Goal: Information Seeking & Learning: Find contact information

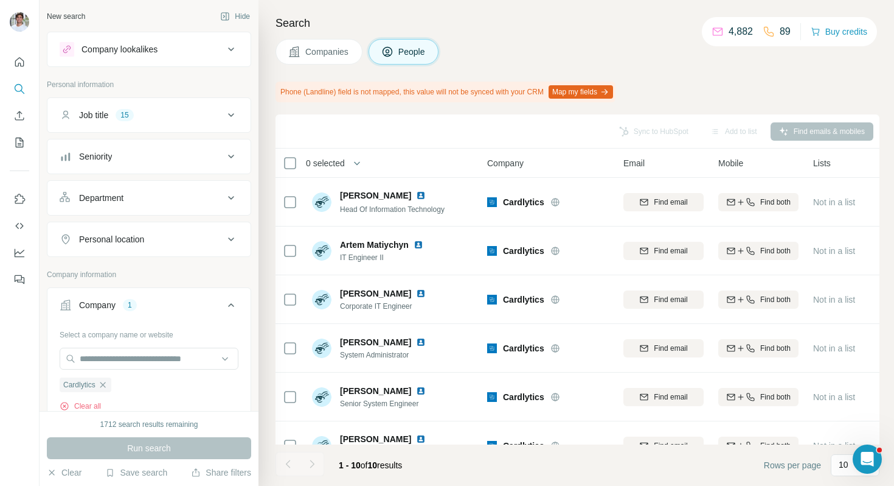
scroll to position [138, 0]
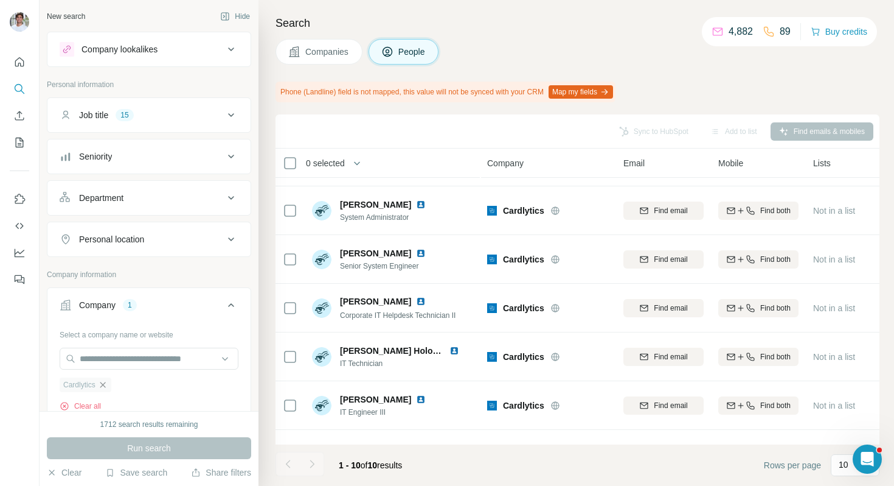
click at [105, 385] on icon "button" at bounding box center [102, 383] width 5 height 5
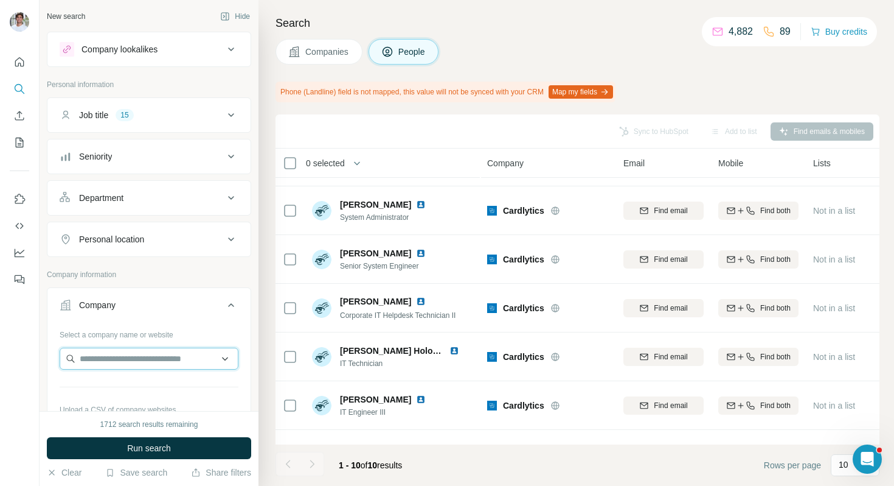
click at [116, 367] on input "text" at bounding box center [149, 358] width 179 height 22
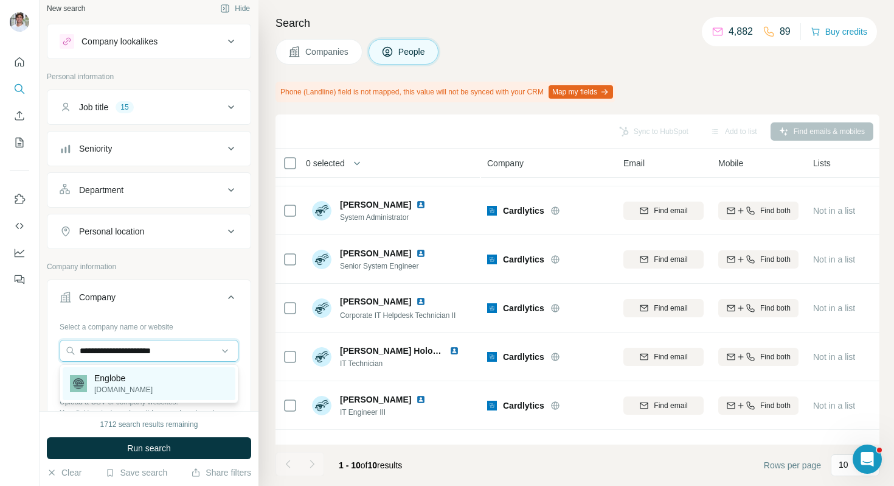
type input "**********"
click at [117, 372] on p "Englobe" at bounding box center [123, 378] width 58 height 12
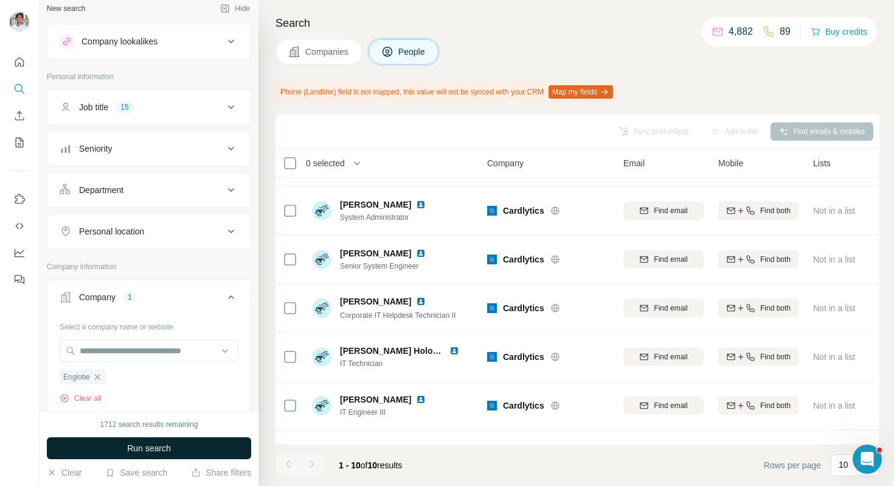
click at [135, 439] on button "Run search" at bounding box center [149, 448] width 204 height 22
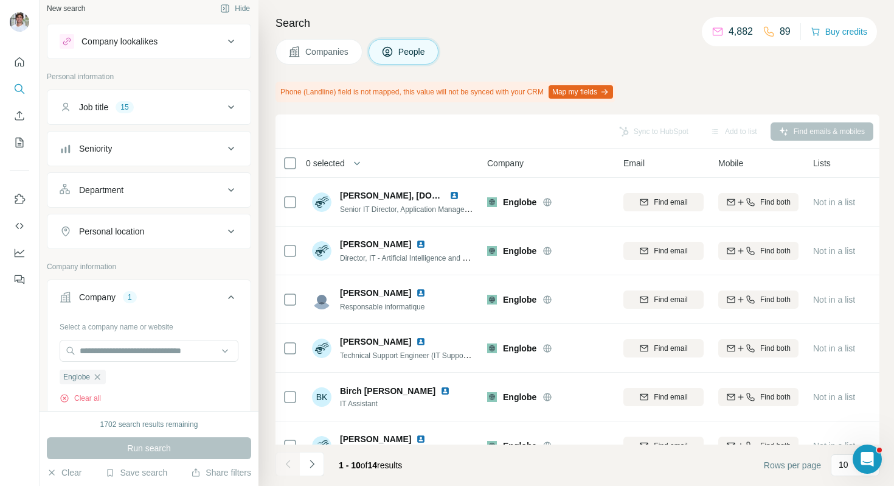
click at [344, 55] on span "Companies" at bounding box center [327, 52] width 44 height 12
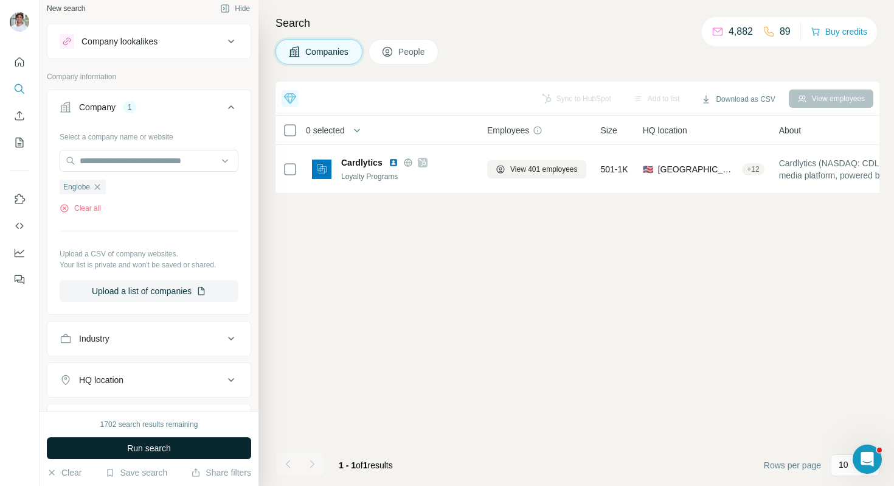
click at [190, 441] on button "Run search" at bounding box center [149, 448] width 204 height 22
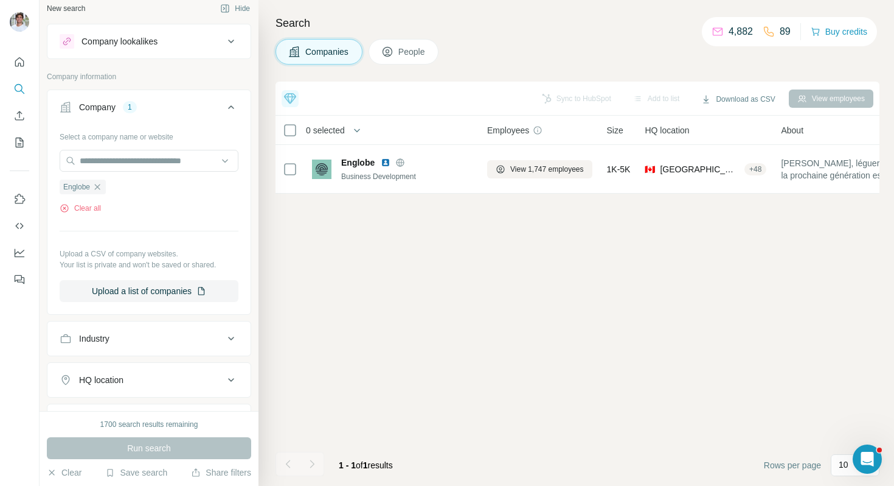
click at [530, 49] on div "Companies People" at bounding box center [578, 52] width 604 height 26
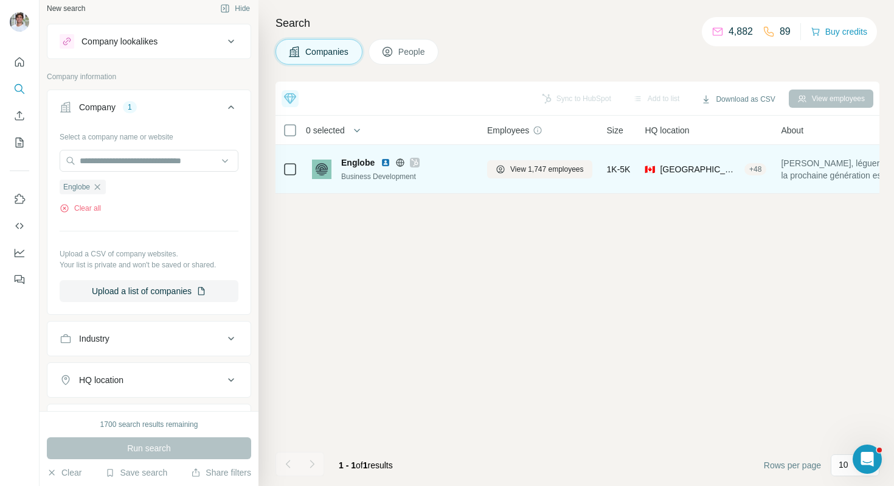
click at [386, 162] on img at bounding box center [386, 163] width 10 height 10
click at [508, 164] on button "View 1,747 employees" at bounding box center [539, 169] width 105 height 18
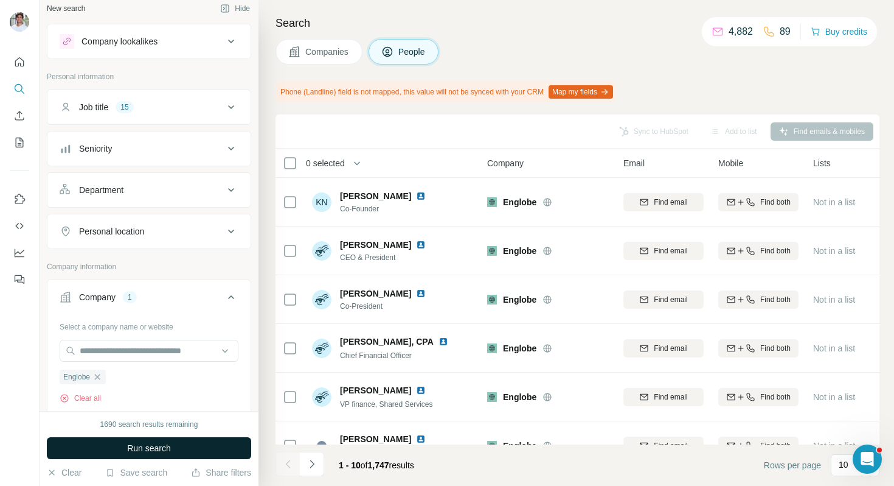
click at [221, 447] on button "Run search" at bounding box center [149, 448] width 204 height 22
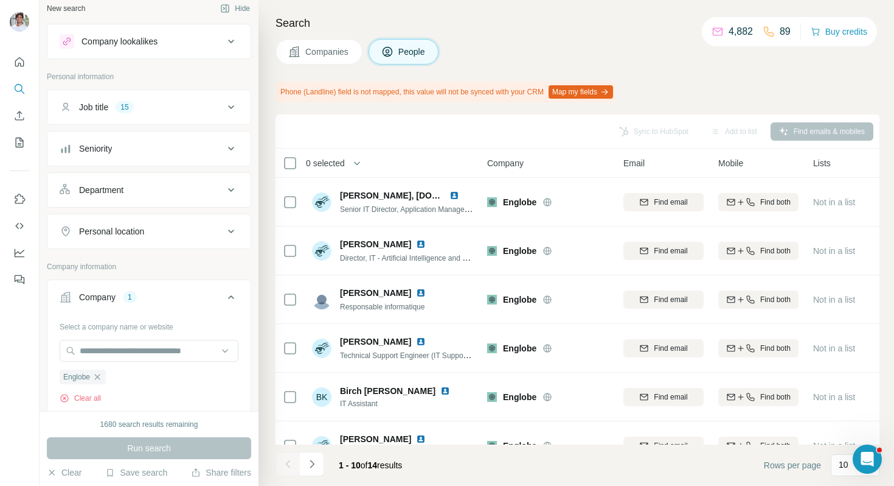
click at [308, 54] on span "Companies" at bounding box center [327, 52] width 44 height 12
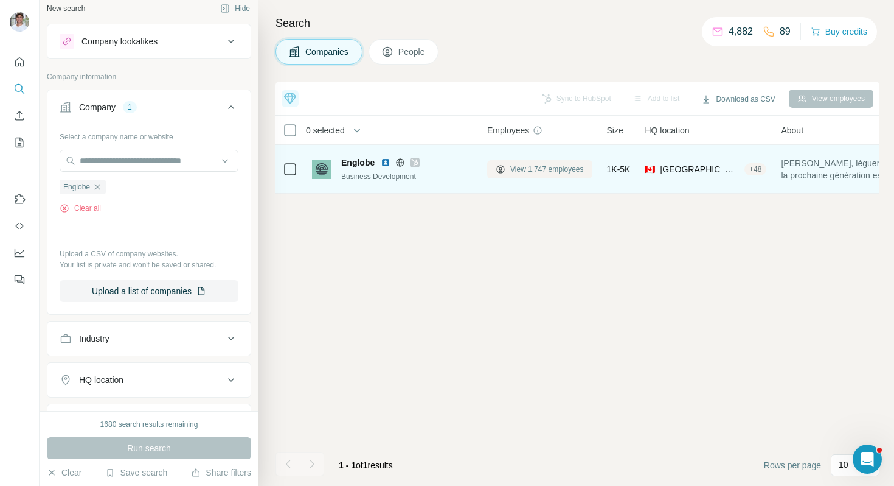
click at [526, 169] on span "View 1,747 employees" at bounding box center [547, 169] width 74 height 11
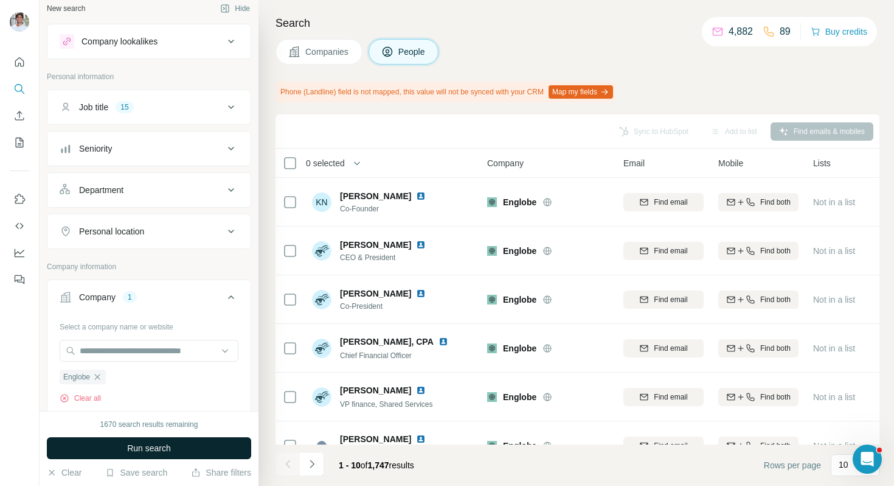
click at [135, 443] on span "Run search" at bounding box center [149, 448] width 44 height 12
click at [135, 443] on div "Run search" at bounding box center [149, 448] width 204 height 22
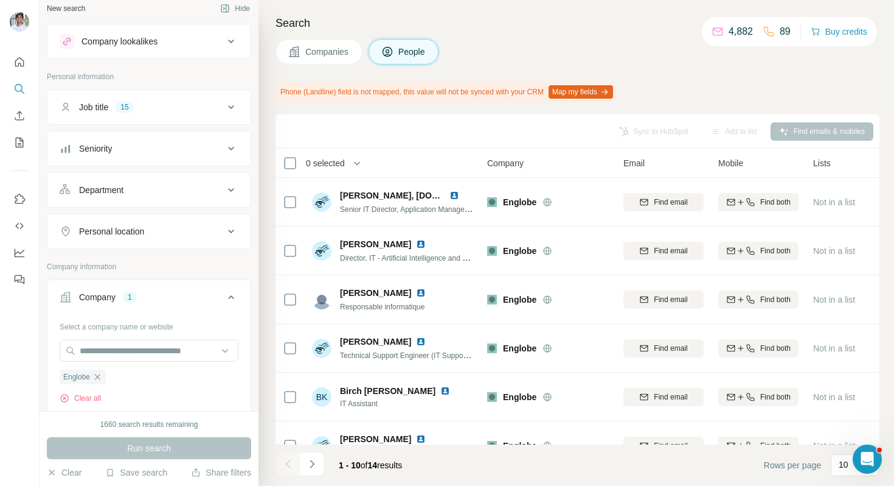
click at [516, 48] on div "Companies People" at bounding box center [578, 52] width 604 height 26
